Goal: Task Accomplishment & Management: Manage account settings

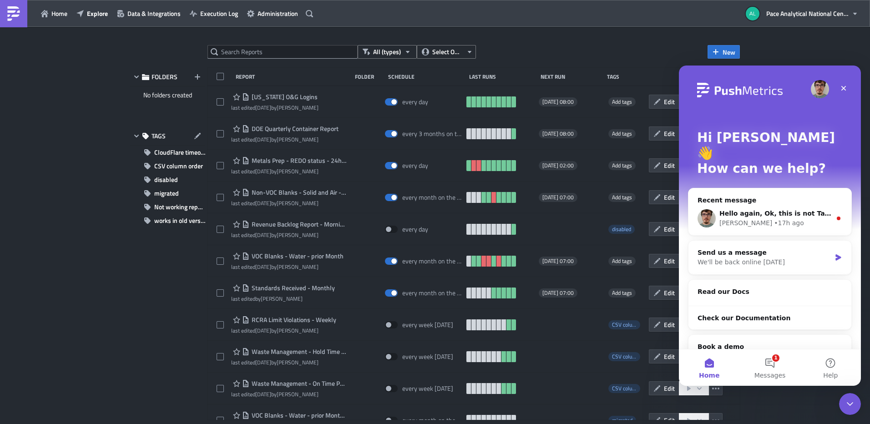
click at [815, 35] on div "All (types) Select Owner New FOLDERS No folders created TAGS CloudFlare timeout…" at bounding box center [435, 226] width 870 height 399
click at [819, 12] on span "Pace Analytical National Center for Testing and Innovation" at bounding box center [807, 14] width 82 height 10
click at [845, 85] on icon "Close" at bounding box center [843, 88] width 7 height 7
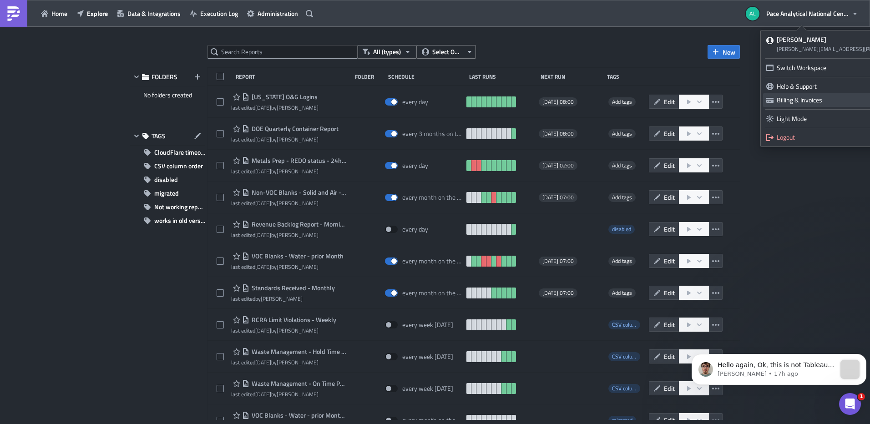
click at [807, 101] on div "Billing & Invoices" at bounding box center [862, 100] width 171 height 9
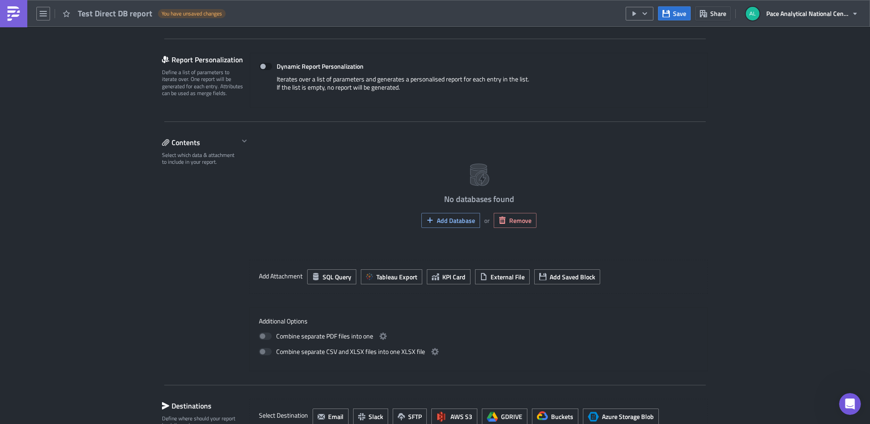
scroll to position [198, 0]
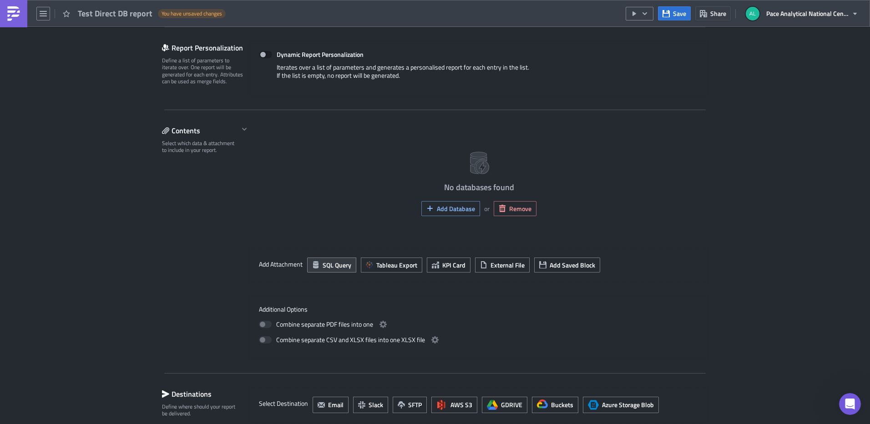
click at [324, 264] on span "SQL Query" at bounding box center [337, 265] width 29 height 10
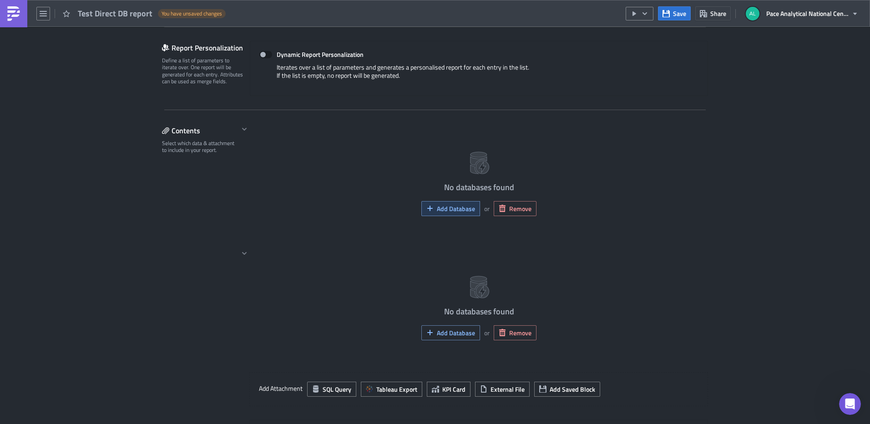
click at [455, 213] on span "Add Database" at bounding box center [456, 209] width 38 height 10
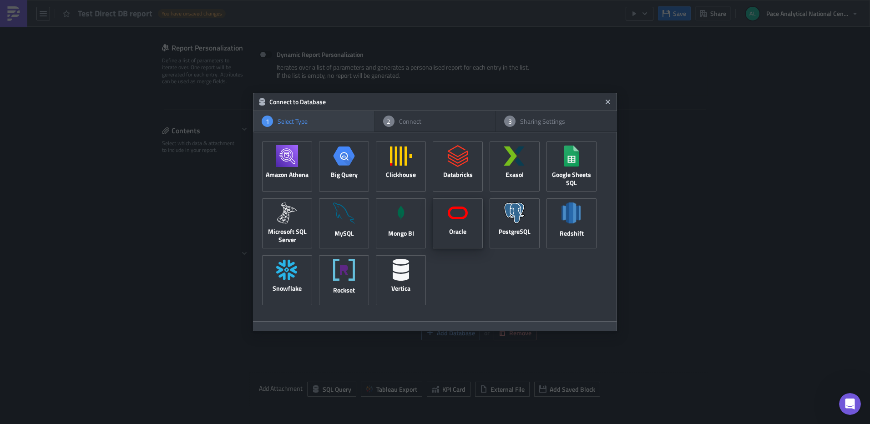
click at [459, 225] on span at bounding box center [458, 212] width 22 height 29
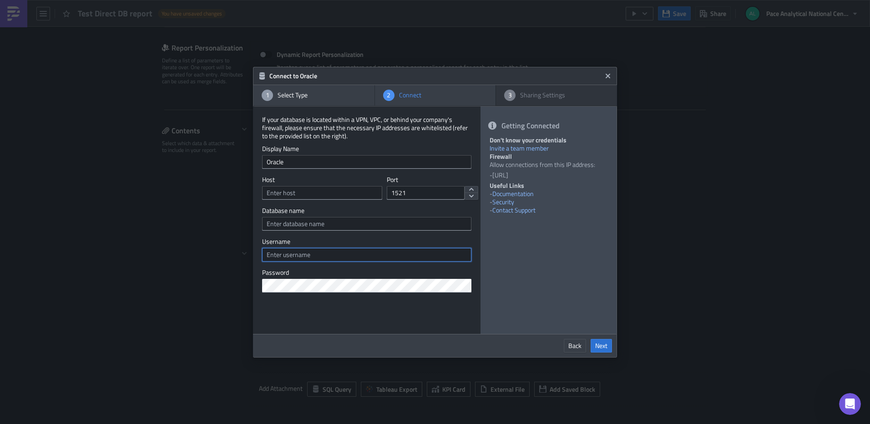
type input "https://bi.pacenational.com/"
drag, startPoint x: 489, startPoint y: 155, endPoint x: 569, endPoint y: 173, distance: 82.5
click at [569, 173] on div "Getting Connected Don't know your credentials Invite a team member Firewall All…" at bounding box center [549, 220] width 136 height 228
click at [571, 177] on li "18.156.113.81/32" at bounding box center [550, 175] width 116 height 8
drag, startPoint x: 492, startPoint y: 156, endPoint x: 561, endPoint y: 177, distance: 72.1
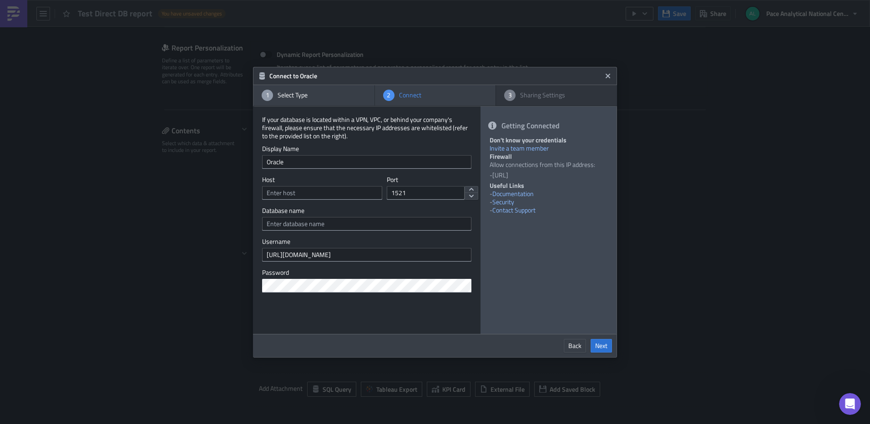
click at [561, 177] on div "Don't know your credentials Invite a team member Firewall Allow connections fro…" at bounding box center [549, 176] width 118 height 81
drag, startPoint x: 264, startPoint y: 161, endPoint x: 326, endPoint y: 161, distance: 62.3
click at [325, 161] on input "Oracle" at bounding box center [366, 162] width 209 height 14
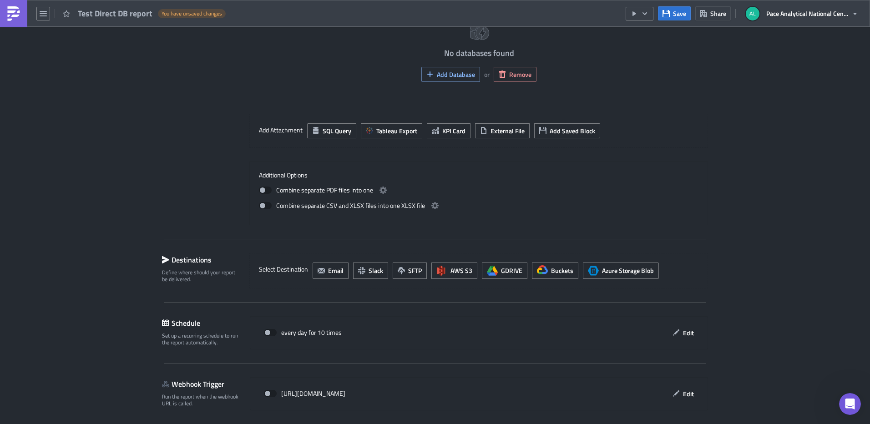
scroll to position [487, 0]
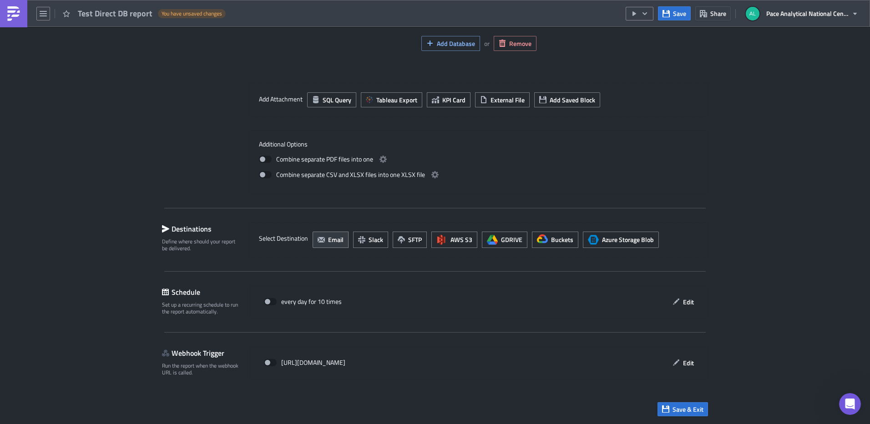
click at [328, 241] on span "Email" at bounding box center [335, 240] width 15 height 10
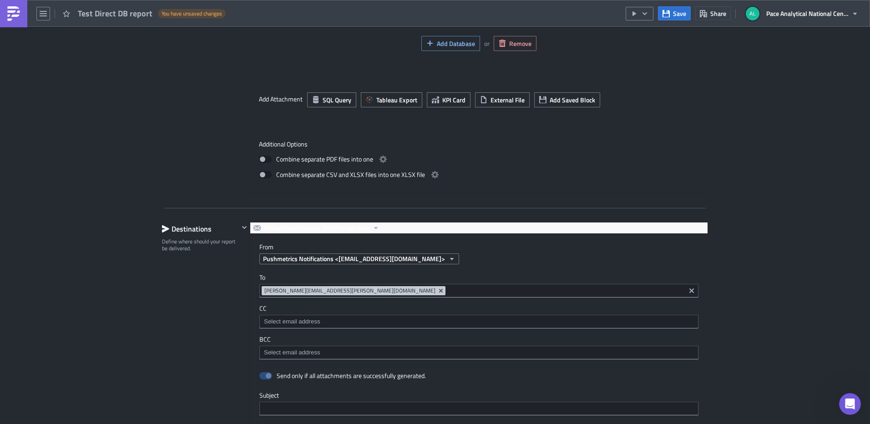
scroll to position [0, 0]
click at [448, 293] on input at bounding box center [565, 290] width 235 height 9
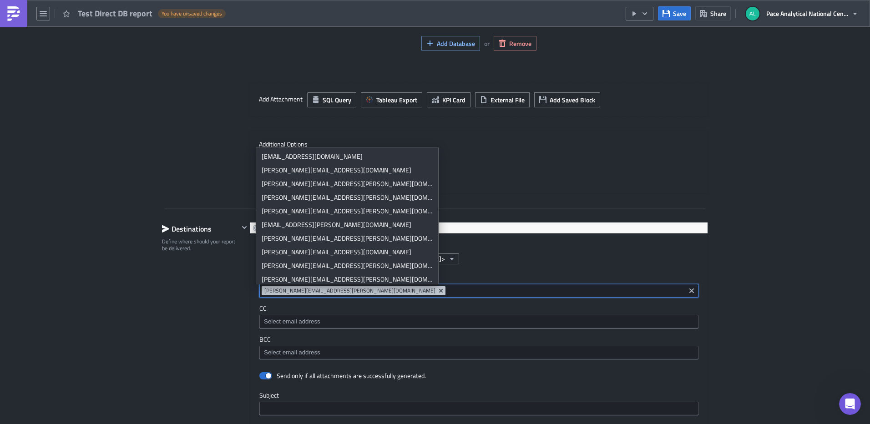
click at [737, 255] on div "Execution Log Edit " Test Direct DB report " Draft Settings Configure the basic…" at bounding box center [435, 165] width 870 height 1252
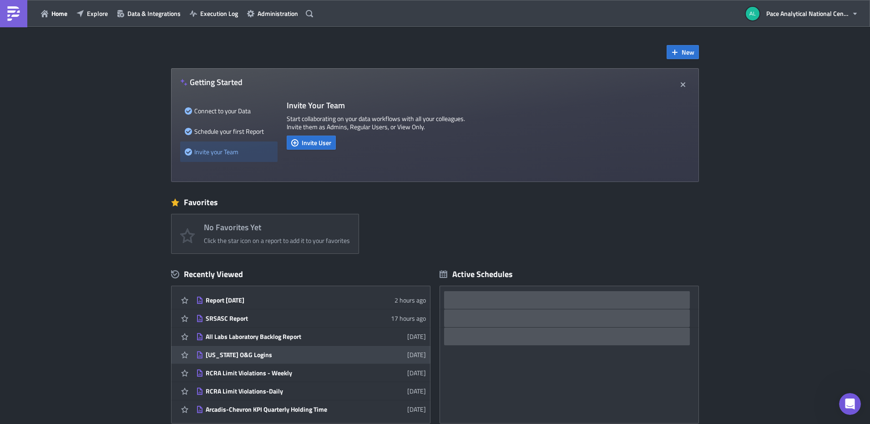
click at [238, 356] on div "[US_STATE] O&G Logins" at bounding box center [285, 355] width 159 height 8
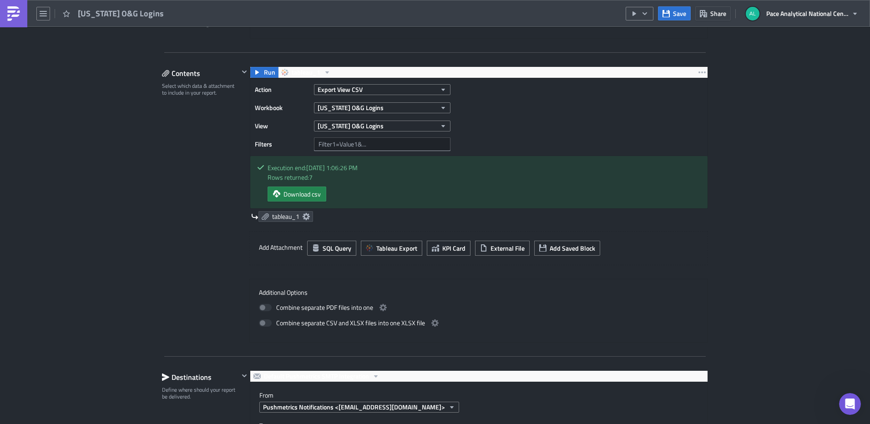
scroll to position [257, 0]
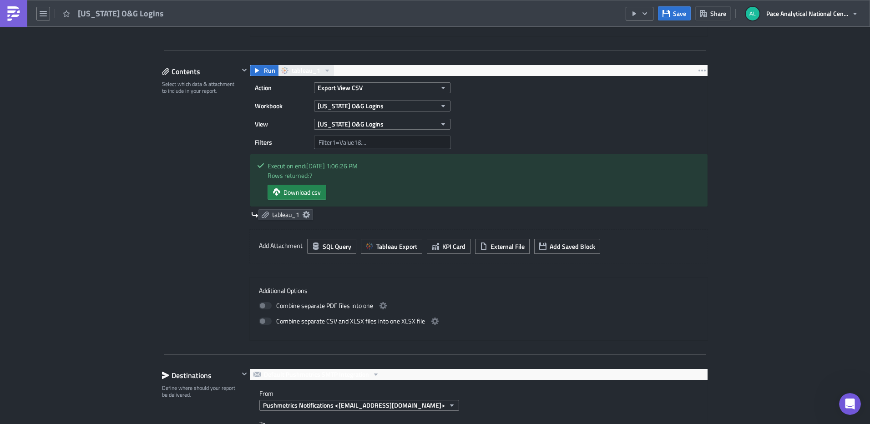
click at [325, 71] on icon "button" at bounding box center [327, 71] width 4 height 2
click at [699, 67] on icon "button" at bounding box center [702, 70] width 7 height 7
click at [792, 144] on div "Execution Log Edit " Colorado O&G Logins " Settings Configure the basics of you…" at bounding box center [435, 388] width 870 height 1236
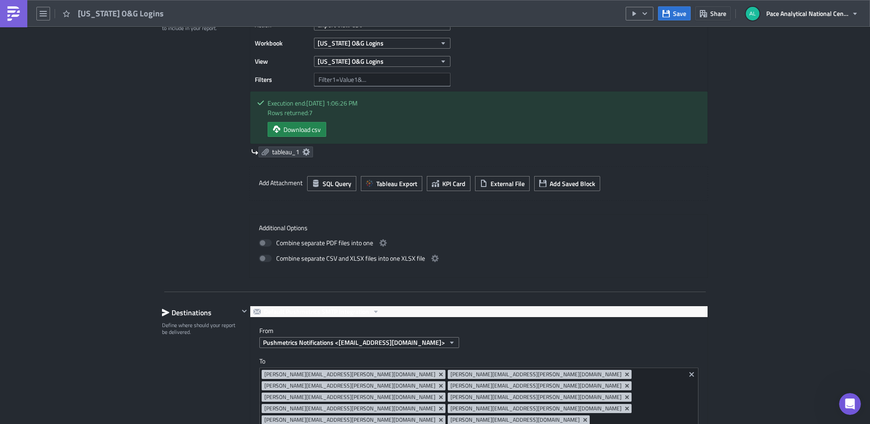
scroll to position [327, 0]
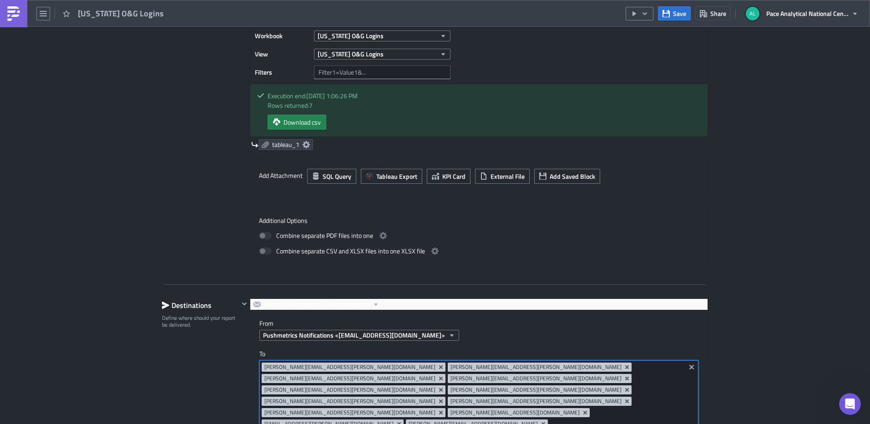
drag, startPoint x: 532, startPoint y: 391, endPoint x: 294, endPoint y: 370, distance: 239.0
click at [294, 370] on div "albert.rios@pacelabs.com Mark.beasley@pacelabs.com tom.mellette@pacelabs.com ch…" at bounding box center [472, 403] width 421 height 80
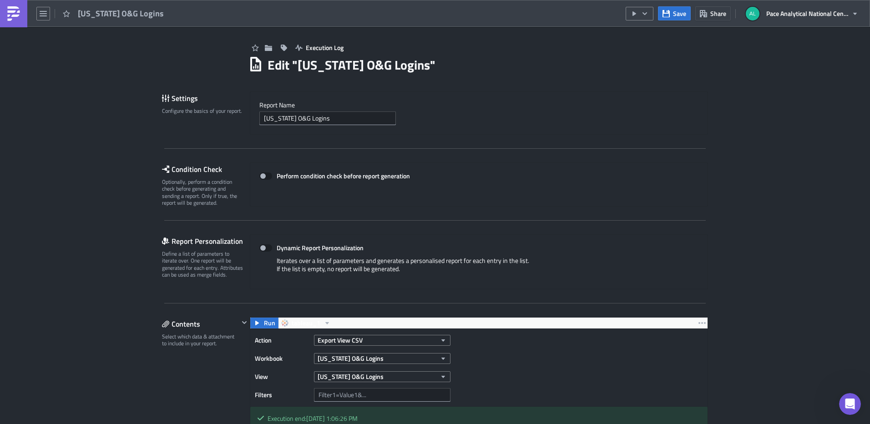
scroll to position [0, 0]
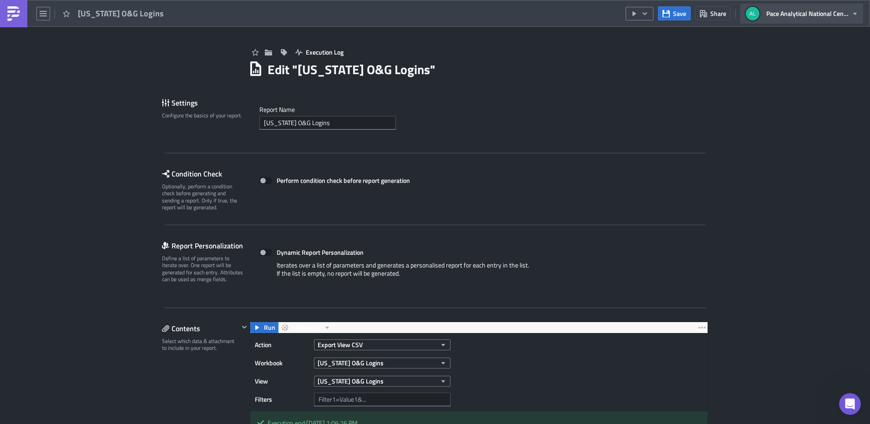
click at [837, 5] on button "Pace Analytical National Center for Testing and Innovation" at bounding box center [801, 14] width 123 height 20
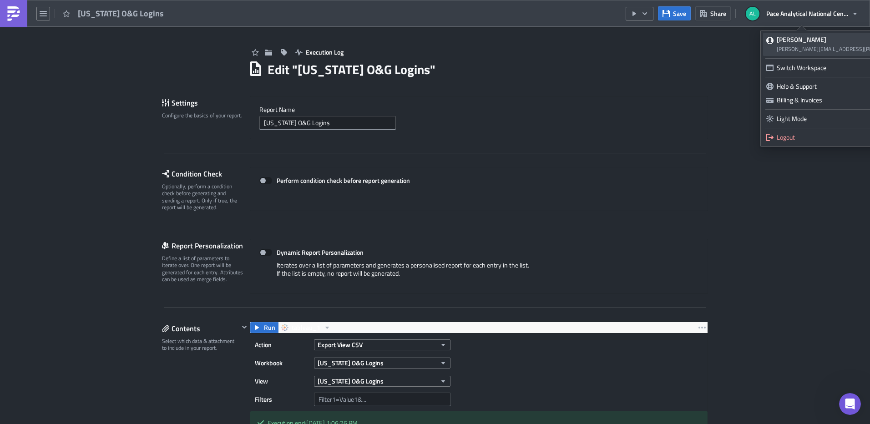
click at [804, 49] on span "[PERSON_NAME][EMAIL_ADDRESS][PERSON_NAME][DOMAIN_NAME]" at bounding box center [862, 49] width 171 height 9
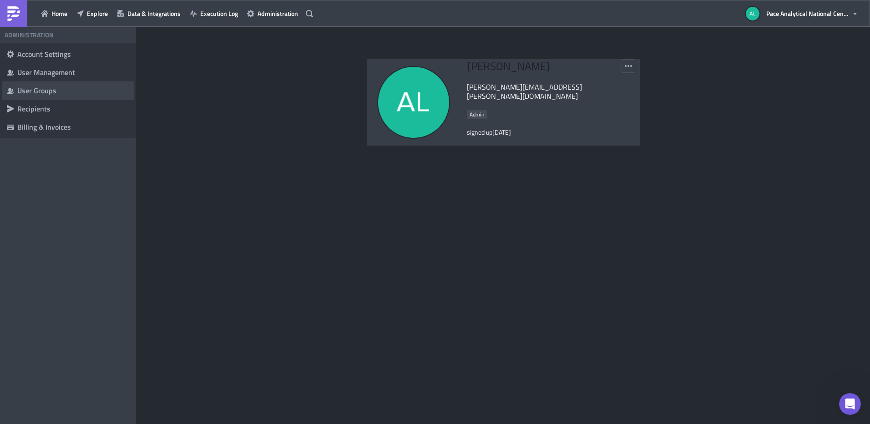
click at [36, 91] on div "User Groups" at bounding box center [73, 90] width 112 height 9
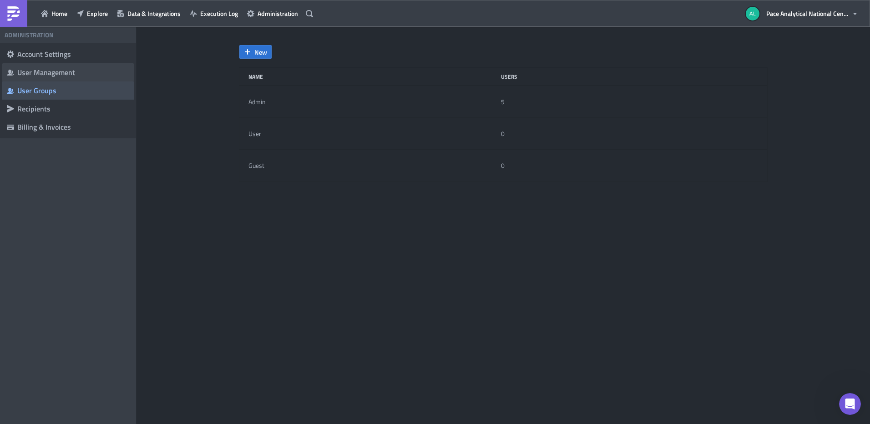
click at [35, 75] on div "User Management" at bounding box center [73, 72] width 112 height 9
